Goal: Task Accomplishment & Management: Use online tool/utility

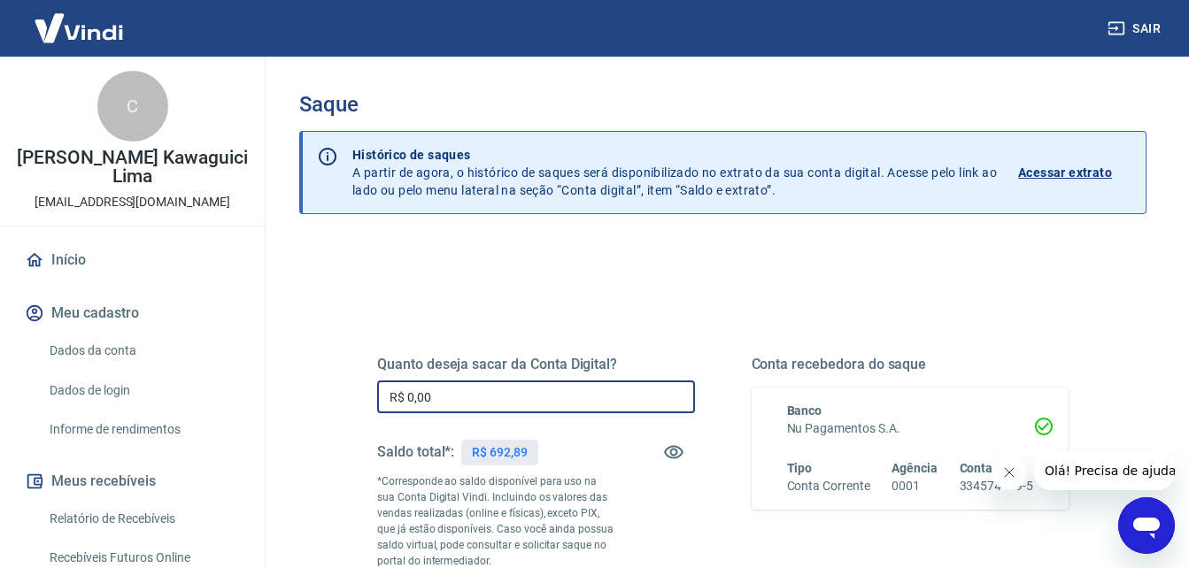
click at [414, 401] on input "R$ 0,00" at bounding box center [536, 397] width 318 height 33
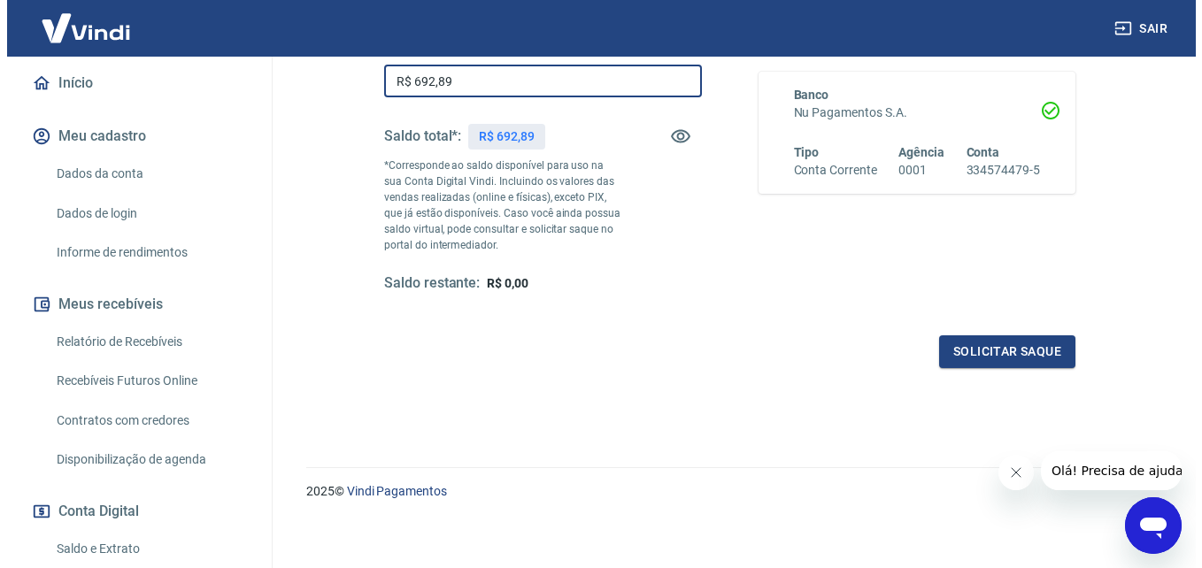
scroll to position [323, 0]
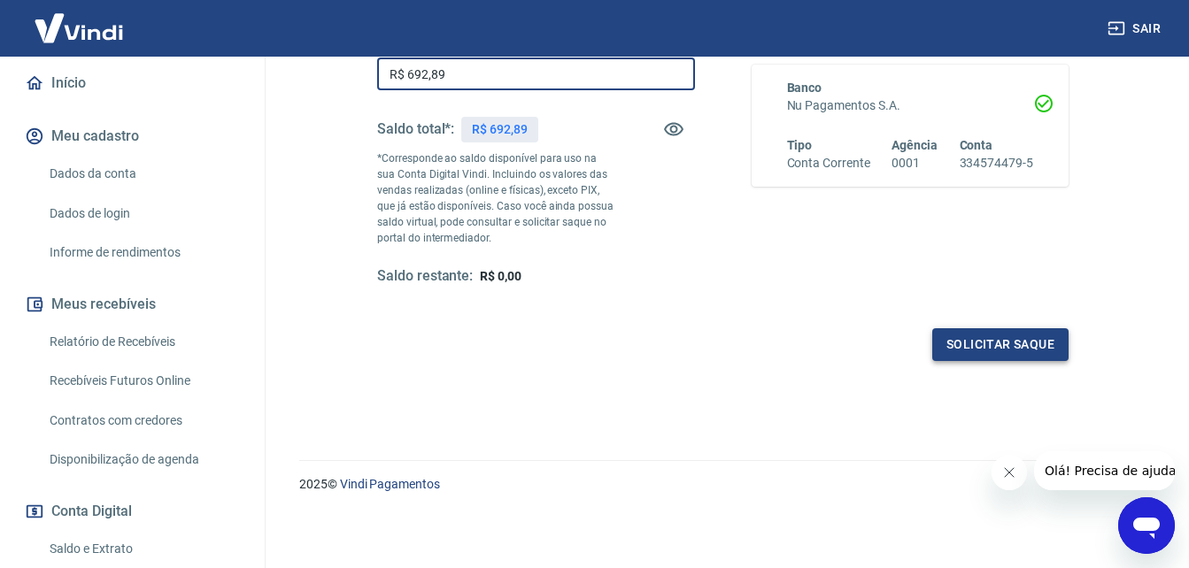
type input "R$ 692,89"
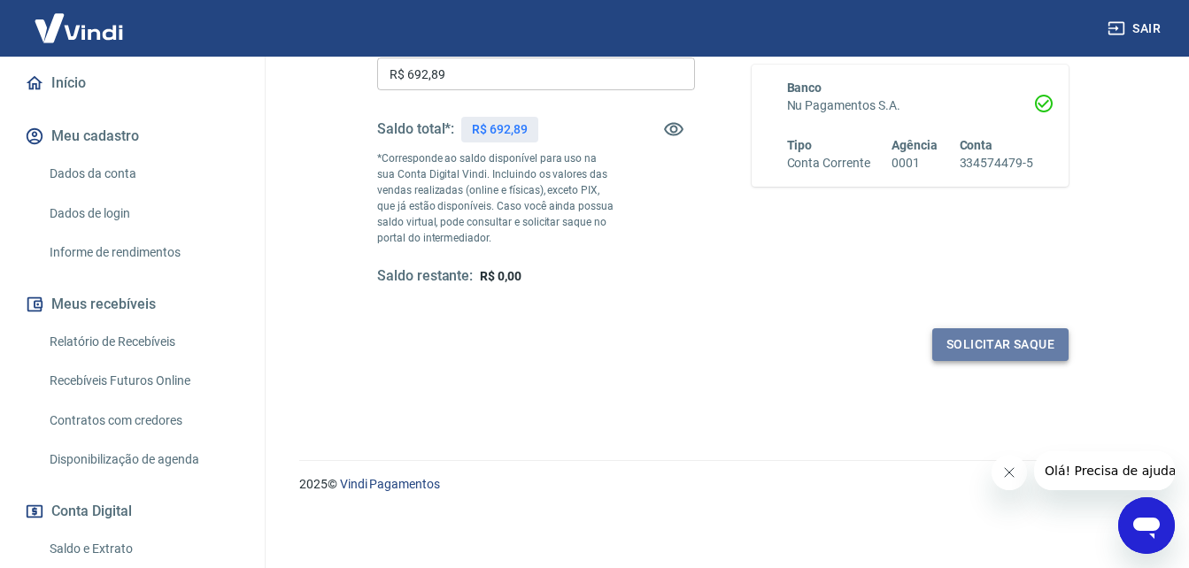
click at [1049, 345] on button "Solicitar saque" at bounding box center [1000, 344] width 136 height 33
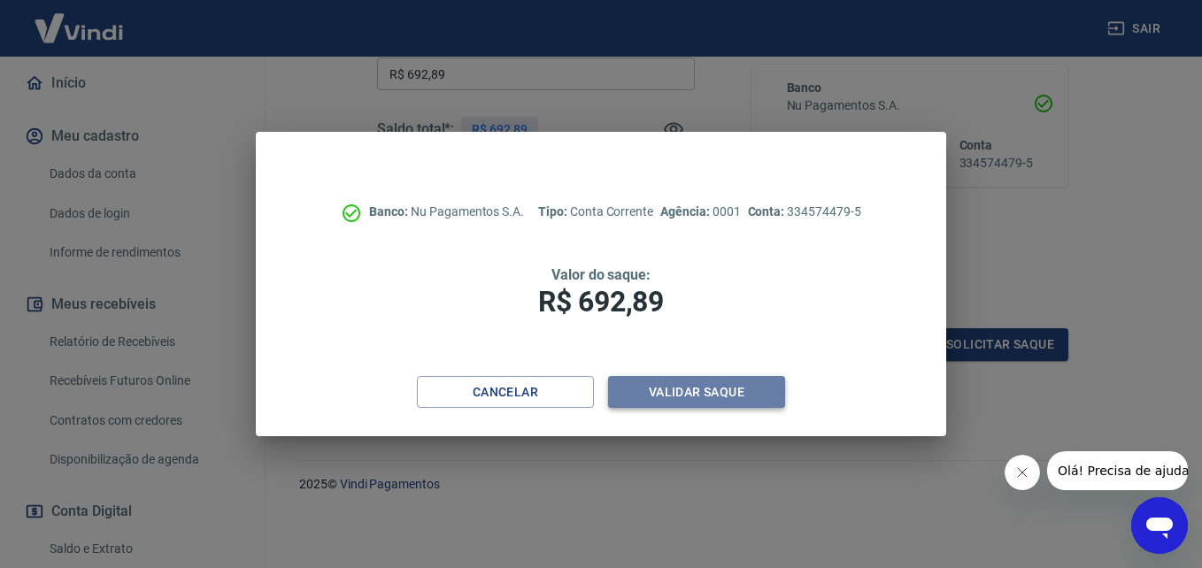
click at [752, 395] on button "Validar saque" at bounding box center [696, 392] width 177 height 33
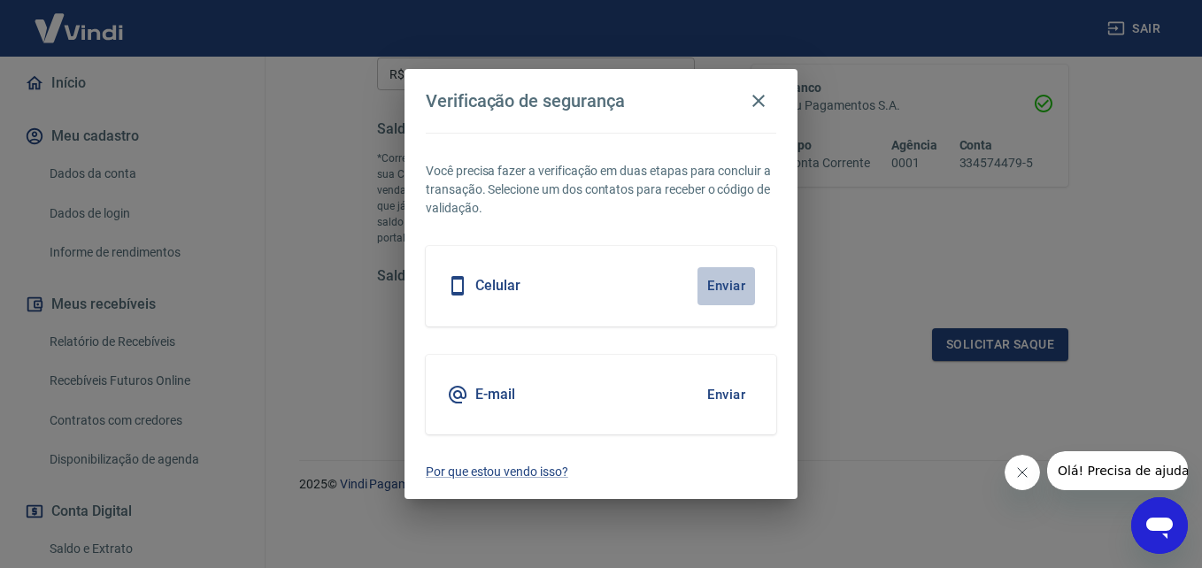
click at [734, 284] on button "Enviar" at bounding box center [727, 285] width 58 height 37
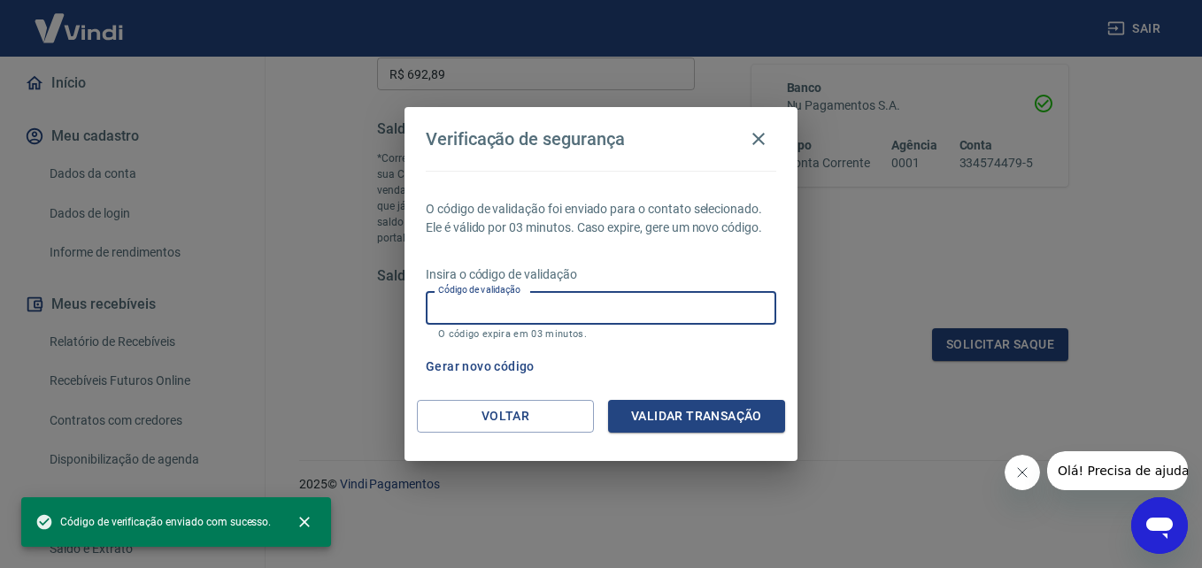
click at [704, 312] on input "Código de validação" at bounding box center [601, 307] width 351 height 33
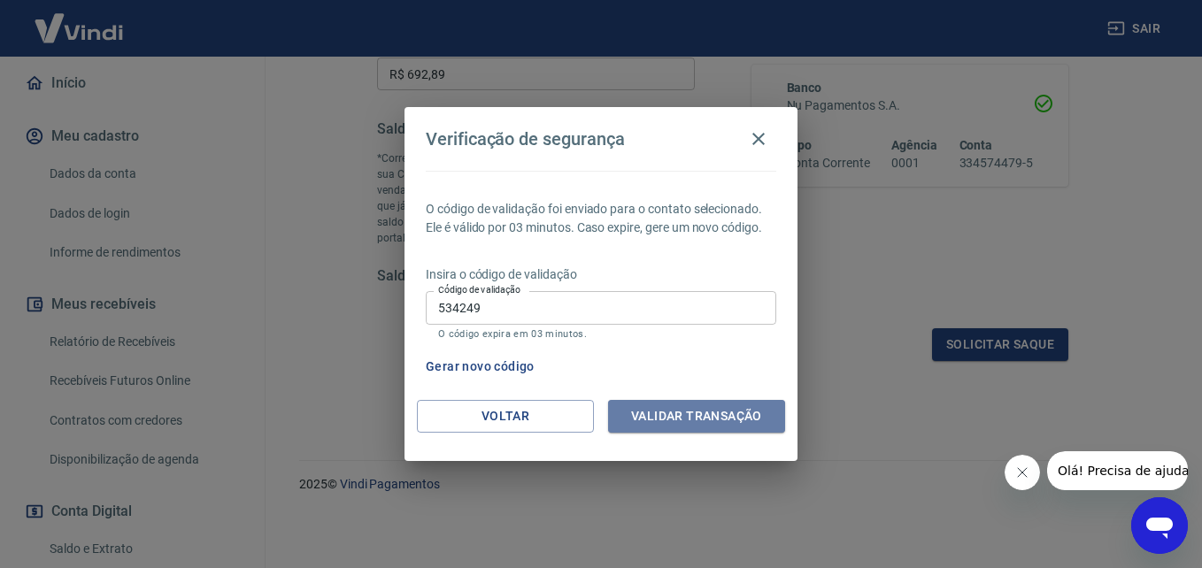
click at [719, 407] on button "Validar transação" at bounding box center [696, 416] width 177 height 33
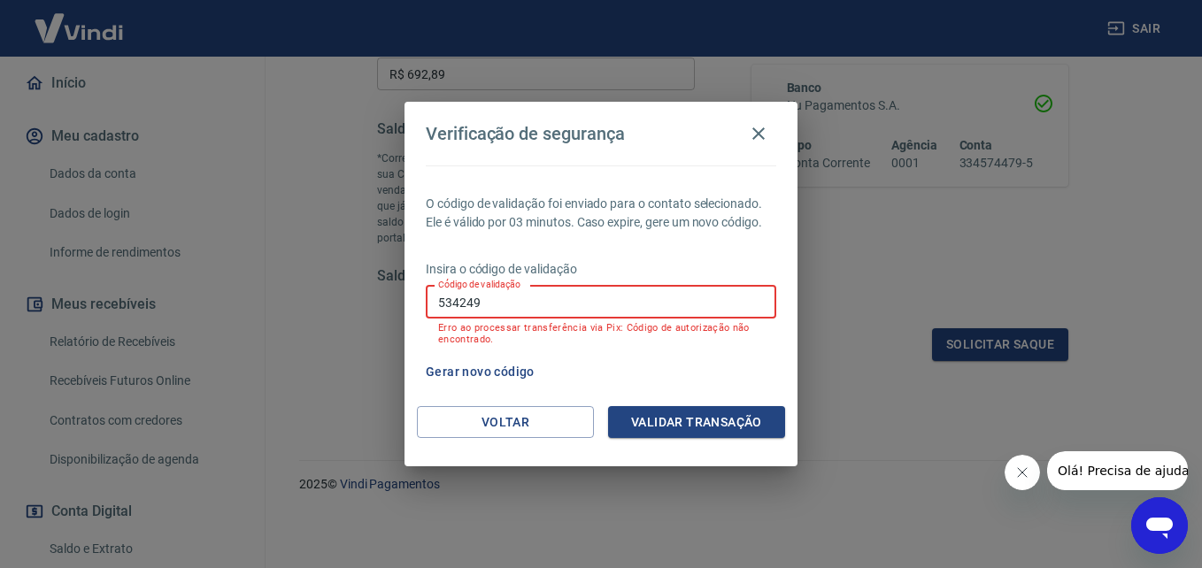
click at [600, 290] on input "534249" at bounding box center [601, 302] width 351 height 33
type input "5"
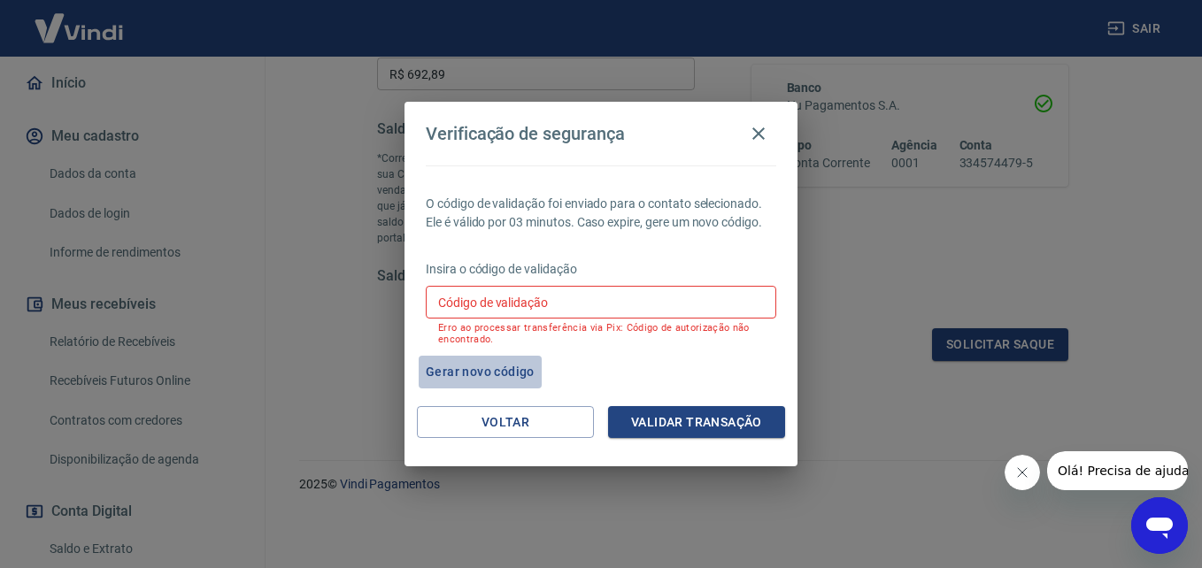
click at [492, 374] on button "Gerar novo código" at bounding box center [480, 372] width 123 height 33
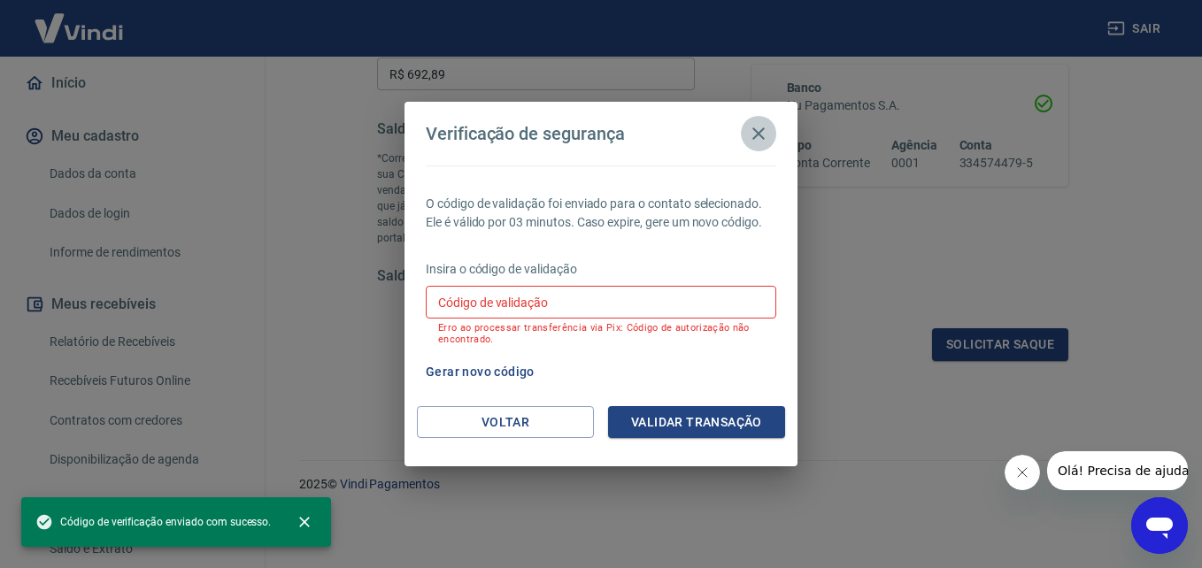
click at [767, 133] on icon "button" at bounding box center [758, 133] width 21 height 21
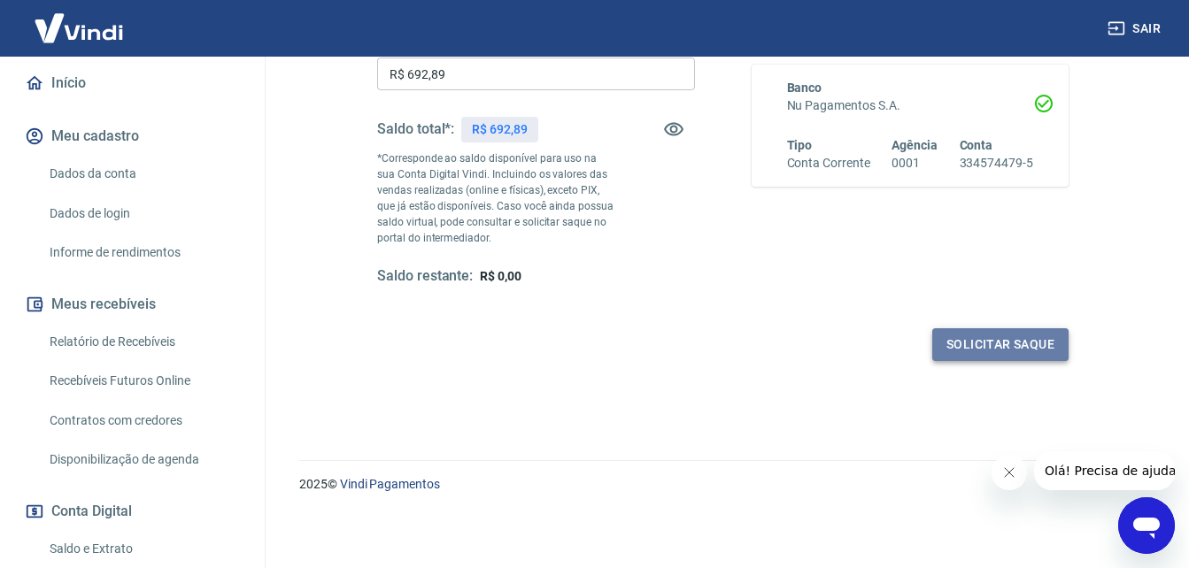
click at [1008, 338] on button "Solicitar saque" at bounding box center [1000, 344] width 136 height 33
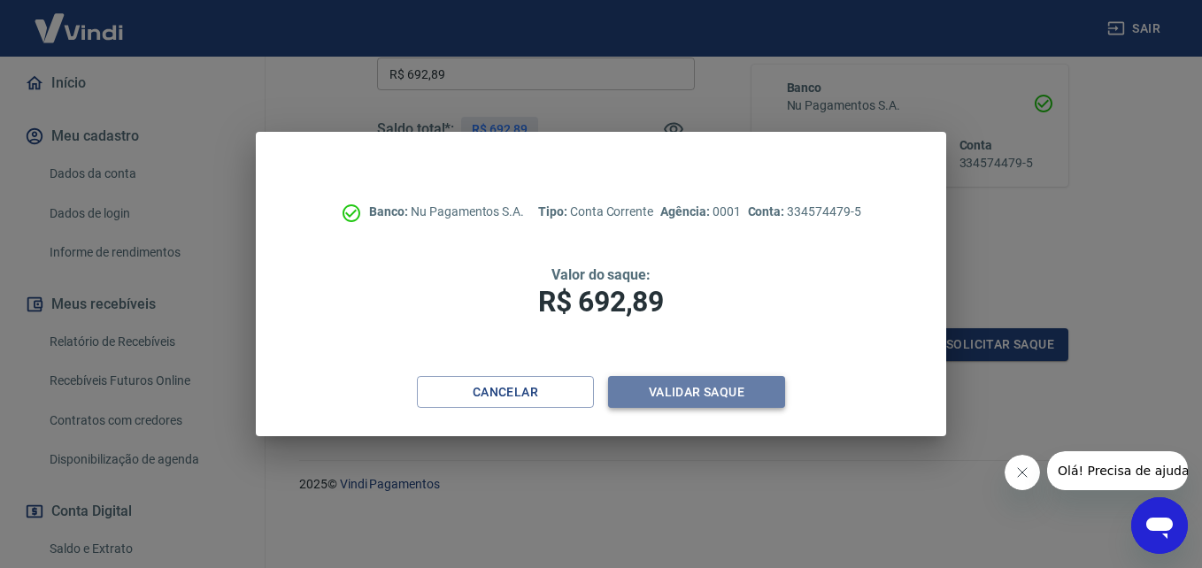
click at [727, 388] on button "Validar saque" at bounding box center [696, 392] width 177 height 33
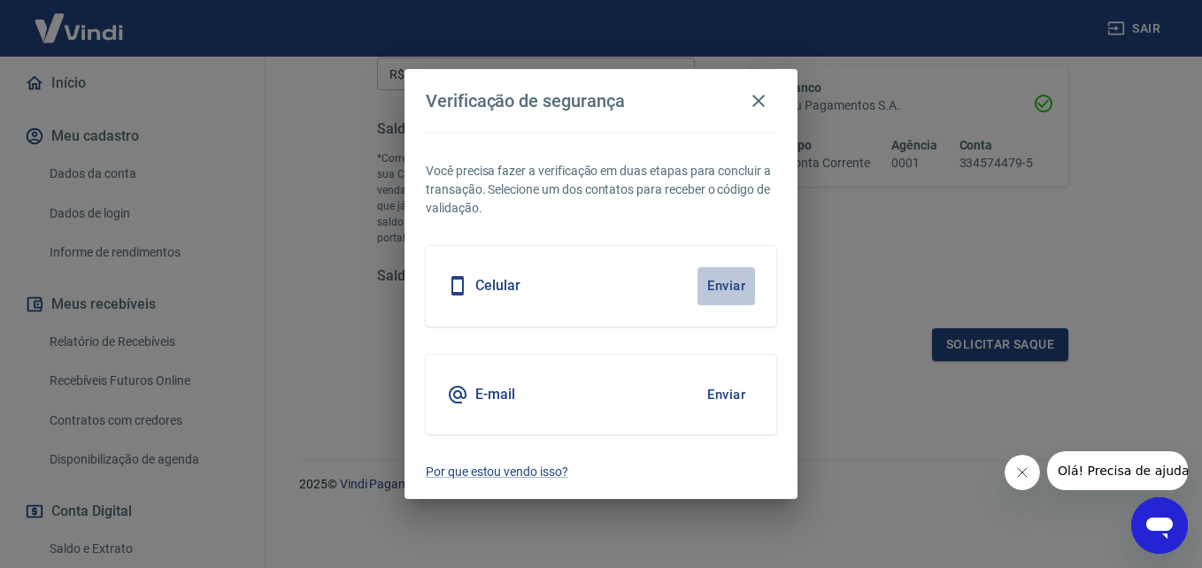
click at [725, 289] on button "Enviar" at bounding box center [727, 285] width 58 height 37
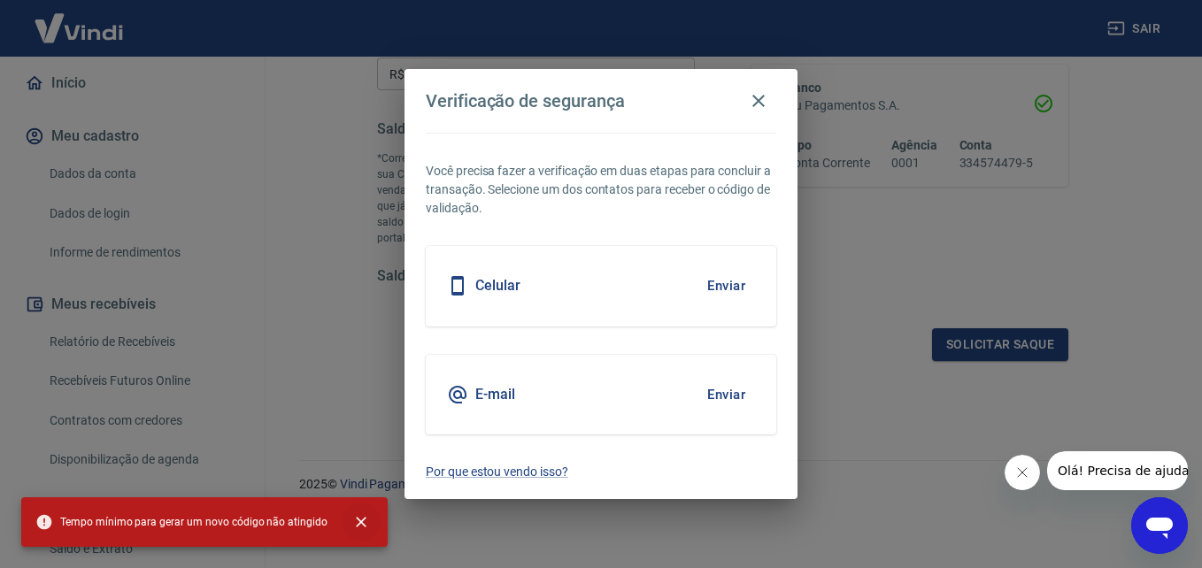
click at [357, 513] on icon "close" at bounding box center [361, 522] width 18 height 18
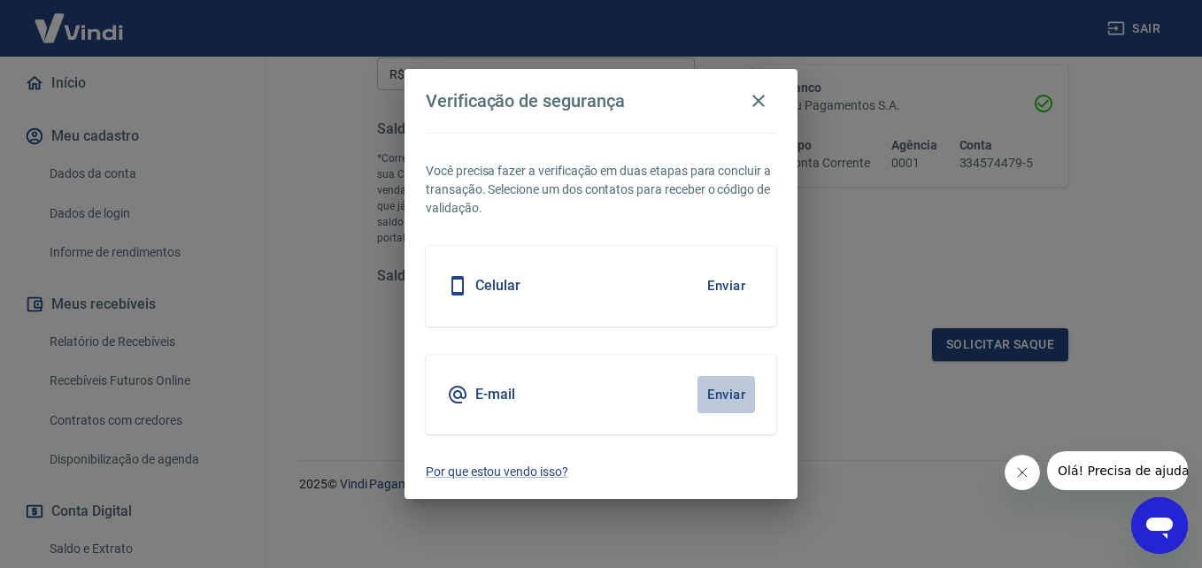
click at [724, 392] on button "Enviar" at bounding box center [727, 394] width 58 height 37
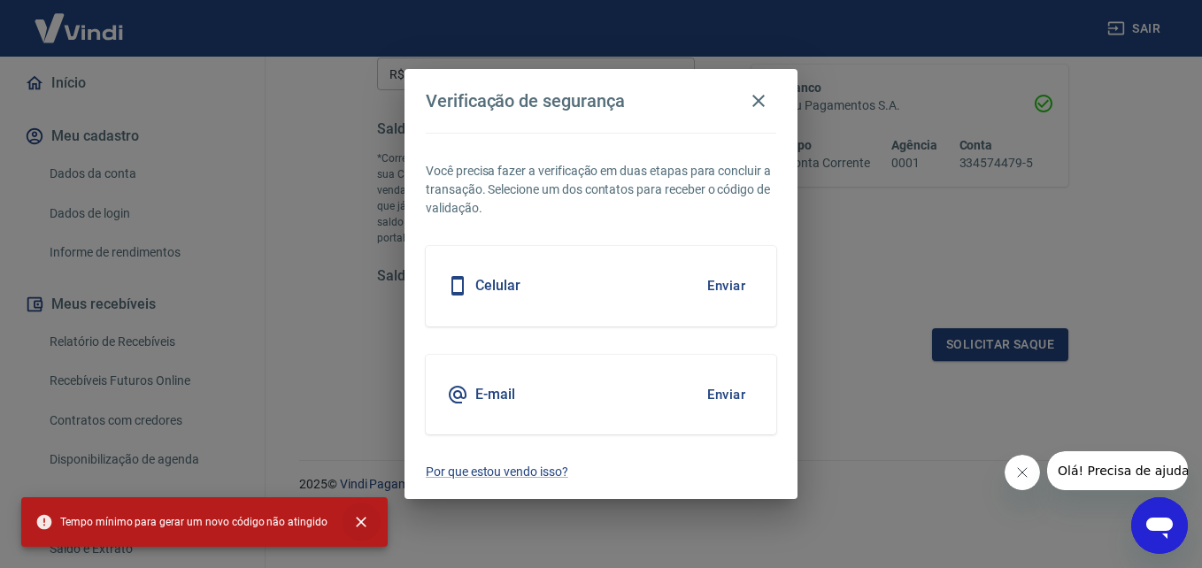
click at [352, 517] on icon "close" at bounding box center [361, 522] width 18 height 18
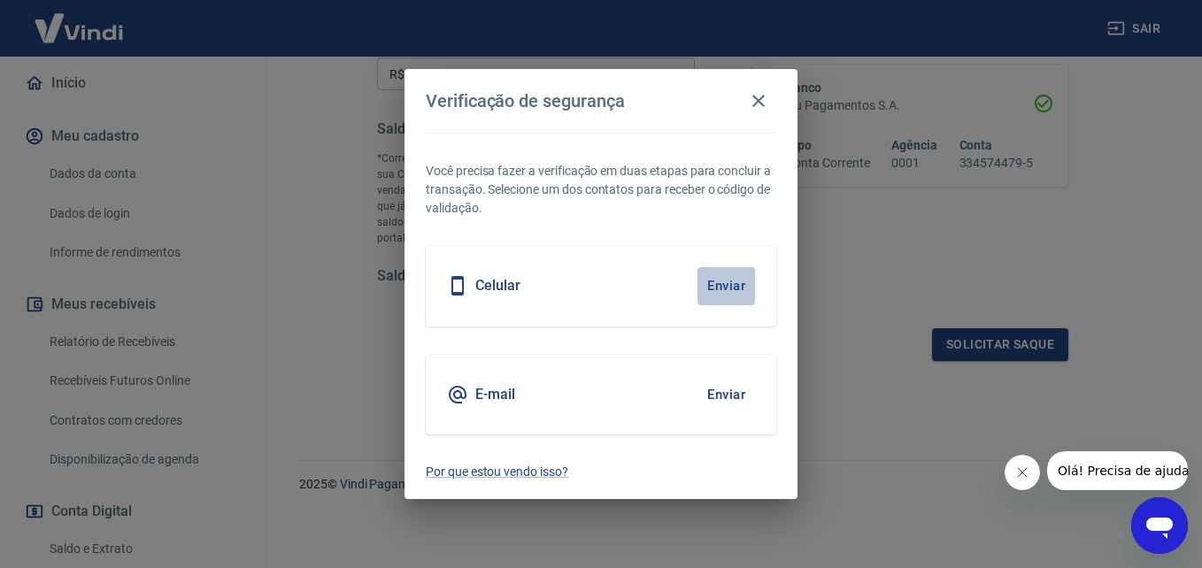
click at [729, 289] on button "Enviar" at bounding box center [727, 285] width 58 height 37
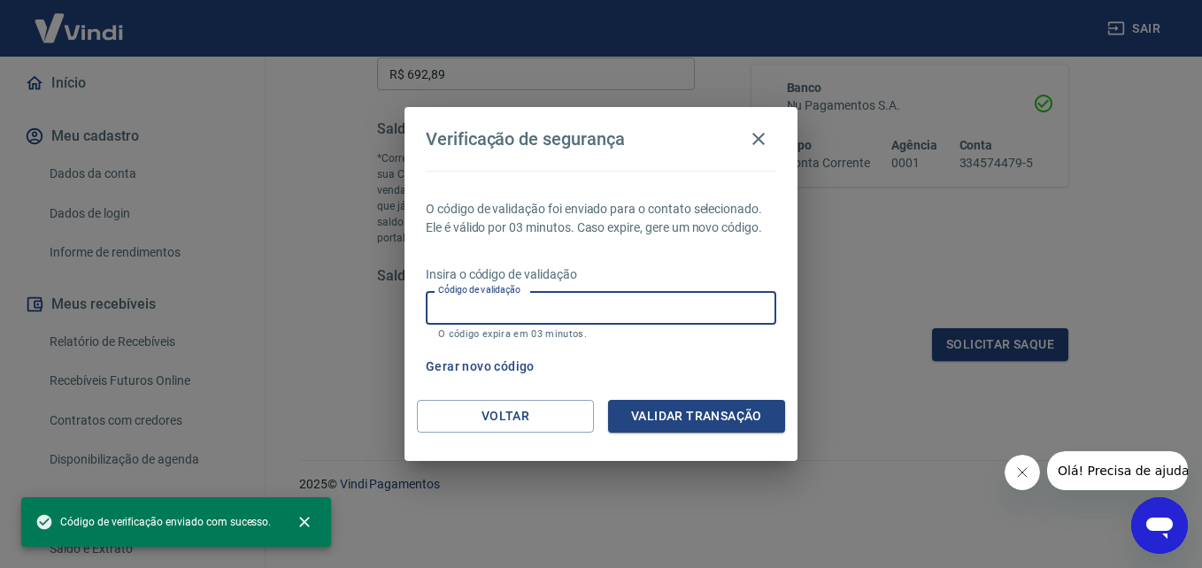
click at [683, 307] on input "Código de validação" at bounding box center [601, 307] width 351 height 33
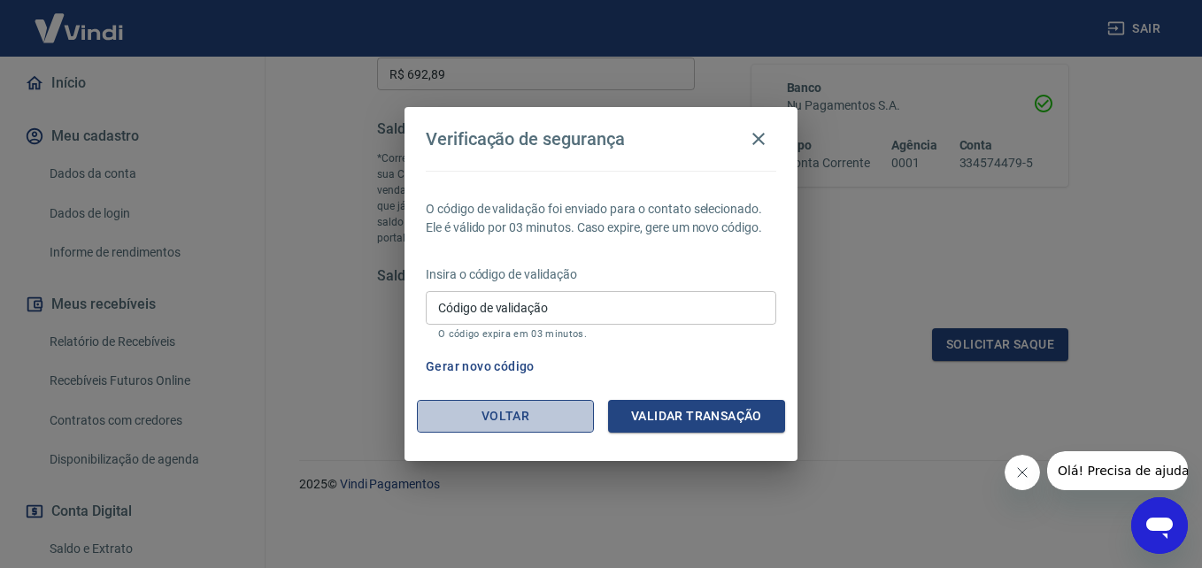
click at [472, 418] on button "Voltar" at bounding box center [505, 416] width 177 height 33
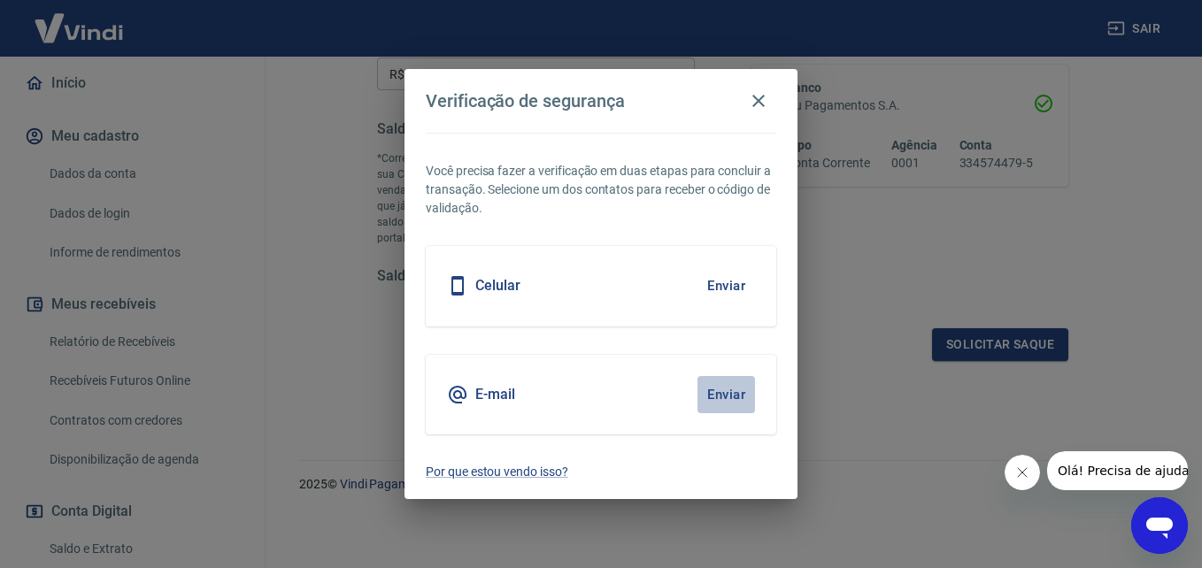
click at [740, 394] on button "Enviar" at bounding box center [727, 394] width 58 height 37
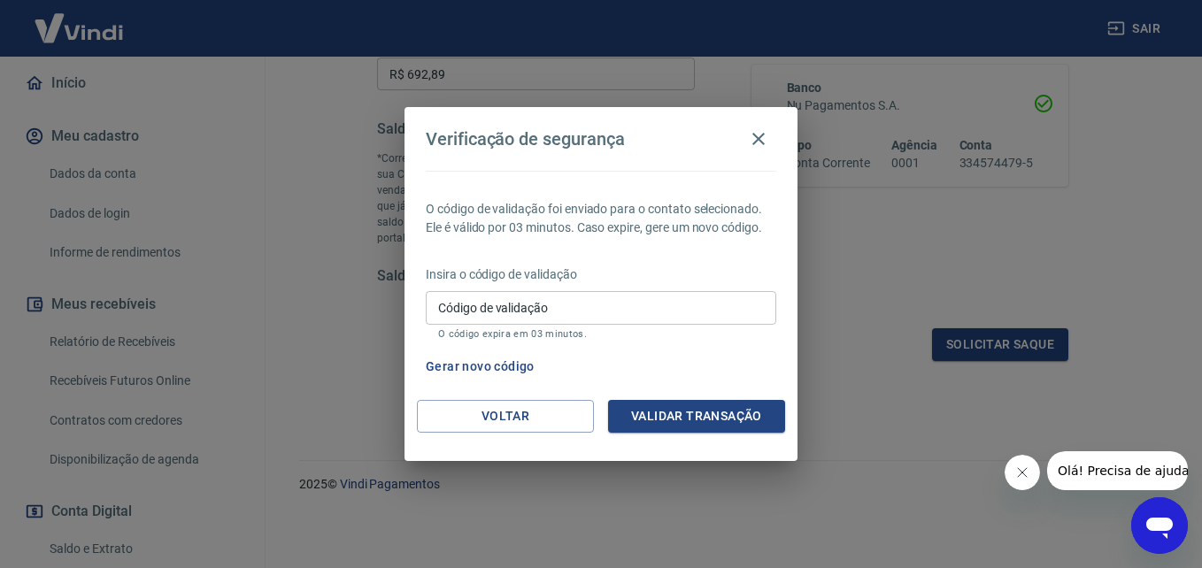
click at [732, 394] on div "O código de validação foi enviado para o contato selecionado. Ele é válido por …" at bounding box center [601, 285] width 393 height 229
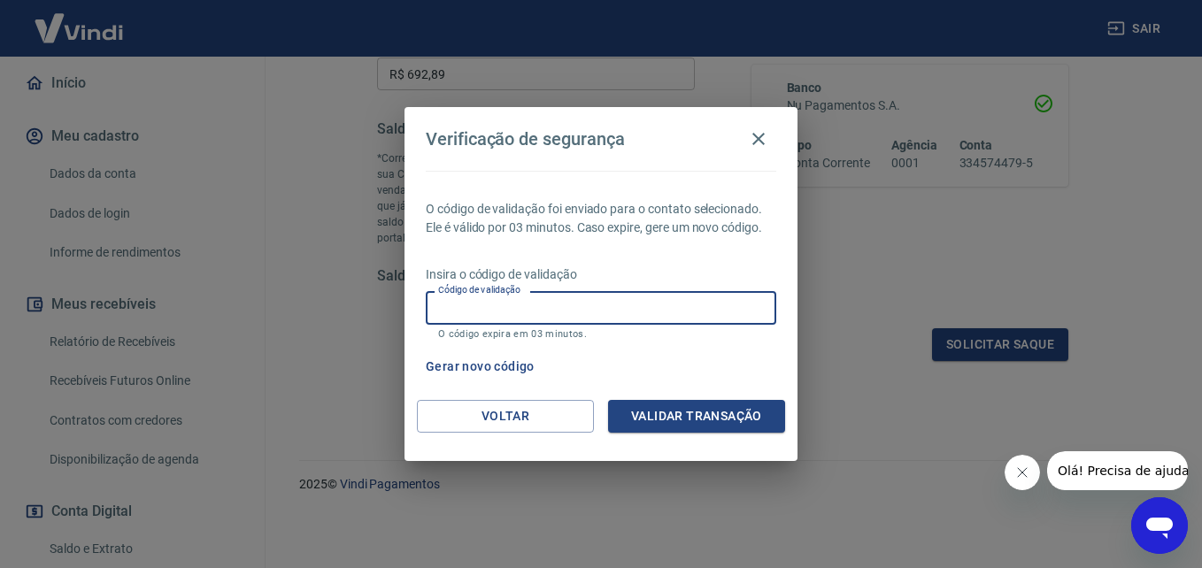
click at [581, 305] on input "Código de validação" at bounding box center [601, 307] width 351 height 33
type input "572645"
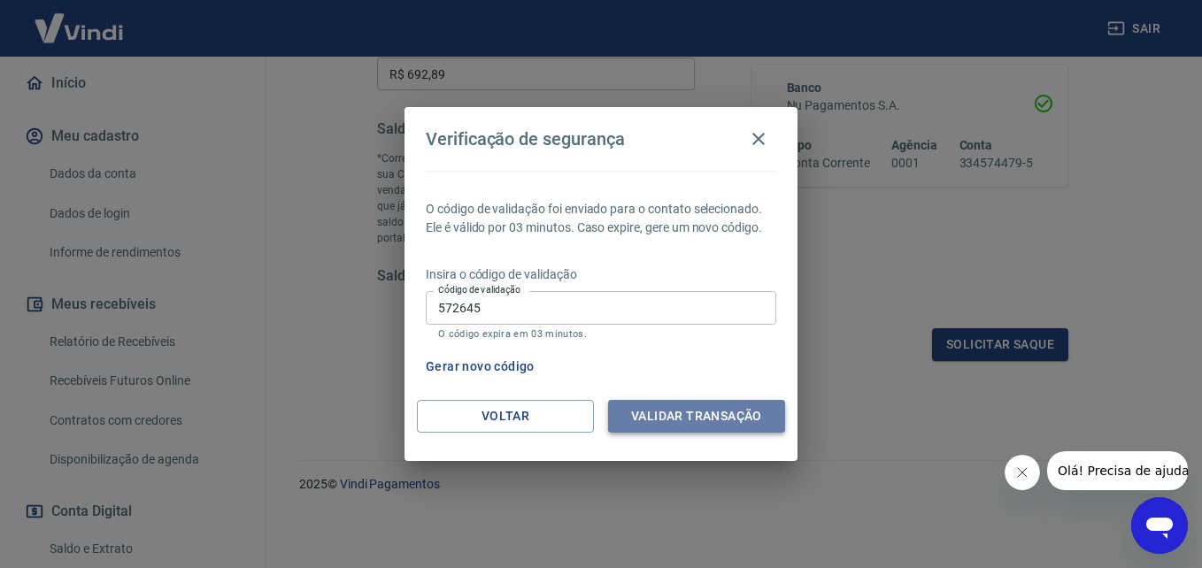
click at [721, 418] on button "Validar transação" at bounding box center [696, 416] width 177 height 33
